Goal: Use online tool/utility: Use online tool/utility

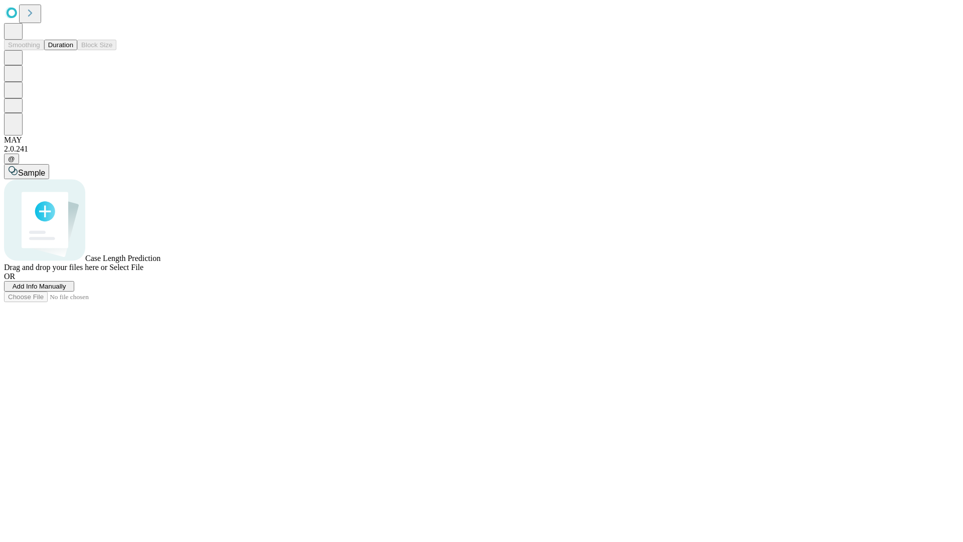
click at [73, 50] on button "Duration" at bounding box center [60, 45] width 33 height 11
click at [143, 271] on span "Select File" at bounding box center [126, 267] width 34 height 9
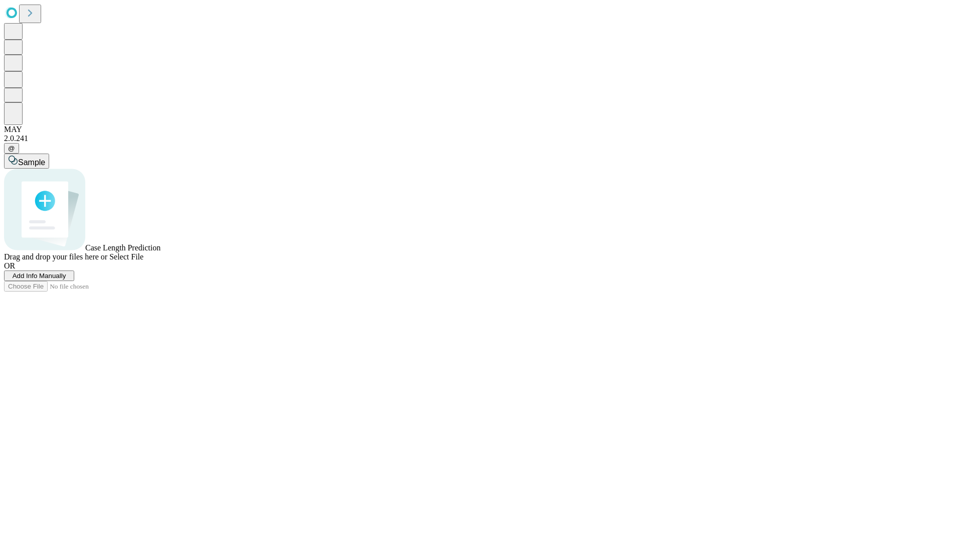
click at [143, 261] on span "Select File" at bounding box center [126, 256] width 34 height 9
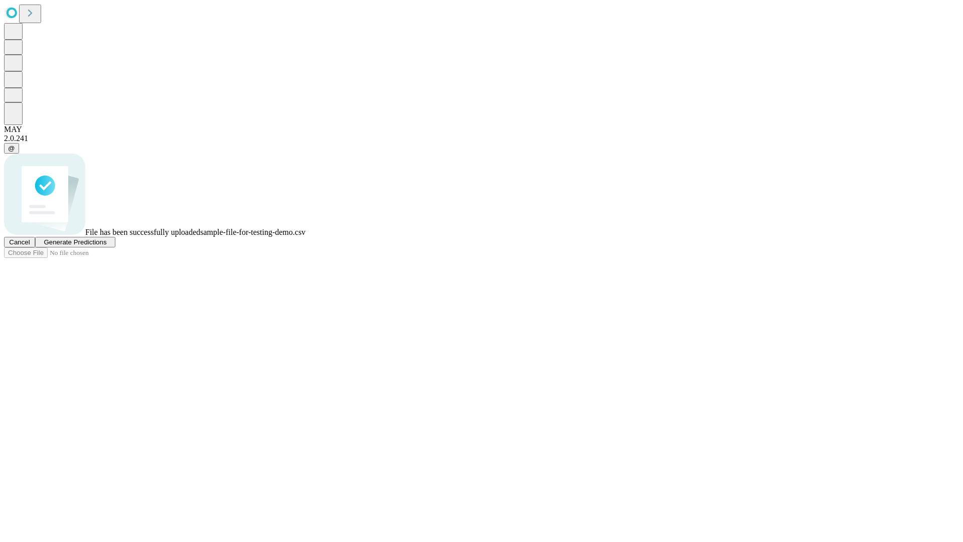
click at [106, 246] on span "Generate Predictions" at bounding box center [75, 242] width 63 height 8
